Goal: Check status

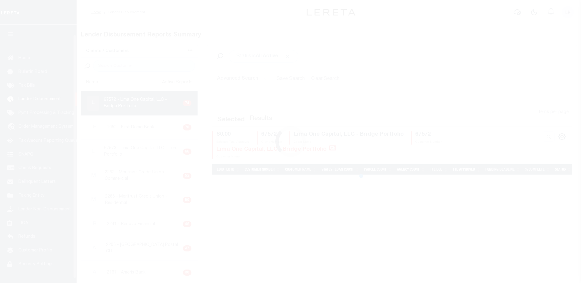
scroll to position [11, 0]
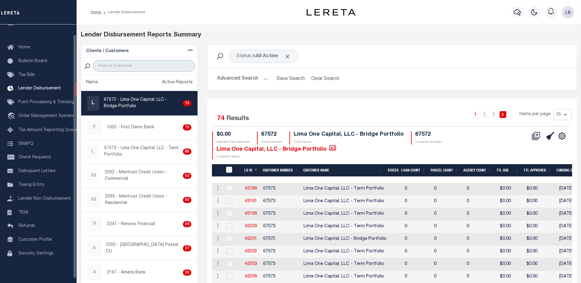
click at [111, 70] on input "search" at bounding box center [144, 66] width 102 height 12
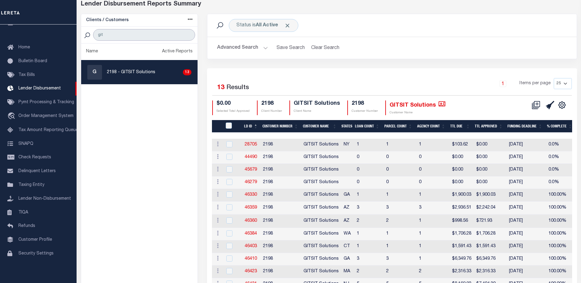
scroll to position [30, 0]
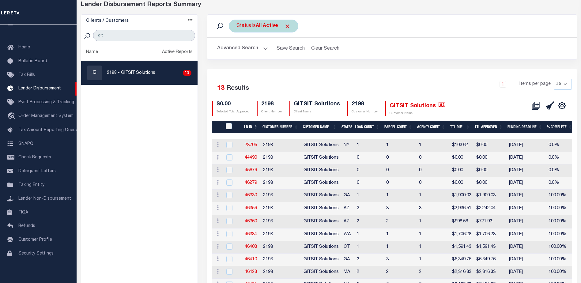
type input "git"
click at [290, 25] on span "Click to Remove" at bounding box center [287, 26] width 6 height 6
click at [257, 29] on div "Status" at bounding box center [244, 26] width 30 height 13
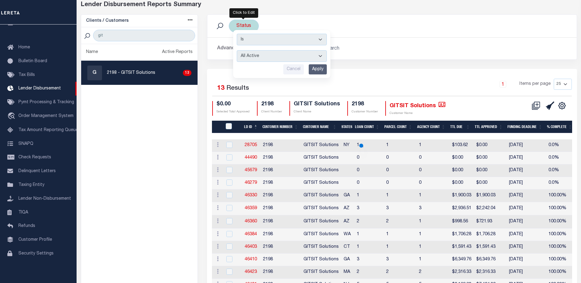
click at [254, 56] on select "All Active Approval In Progress Batching In Progress Complete Do Not Pay Escrow…" at bounding box center [282, 56] width 90 height 12
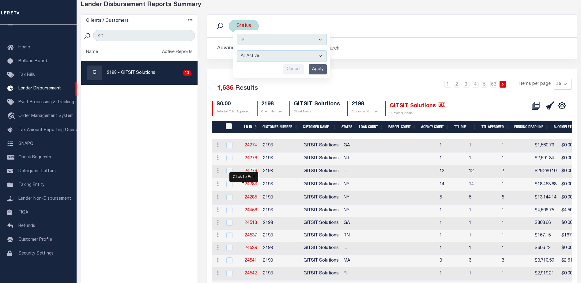
select select "REC"
click at [237, 50] on select "All Active Approval In Progress Batching In Progress Complete Do Not Pay Escrow…" at bounding box center [282, 56] width 90 height 12
click at [317, 70] on input "Apply" at bounding box center [318, 69] width 18 height 10
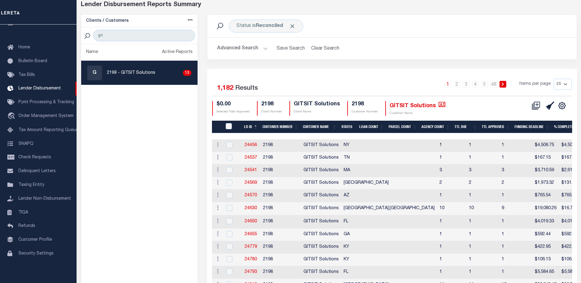
click at [257, 127] on th "LD ID" at bounding box center [251, 127] width 18 height 13
